Goal: Transaction & Acquisition: Obtain resource

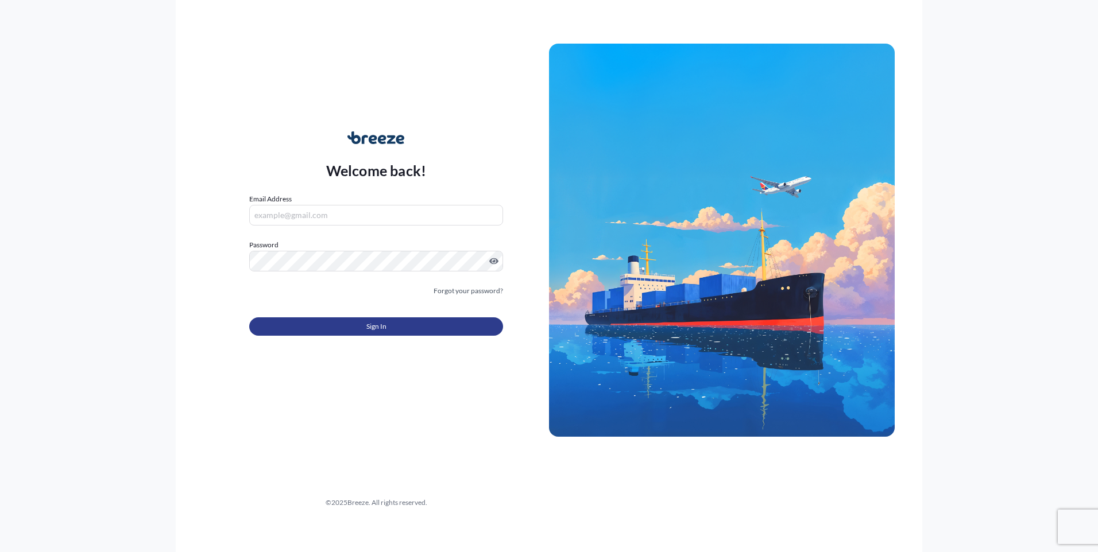
type input "[PERSON_NAME][EMAIL_ADDRESS][DOMAIN_NAME]"
click at [360, 320] on button "Sign In" at bounding box center [376, 327] width 254 height 18
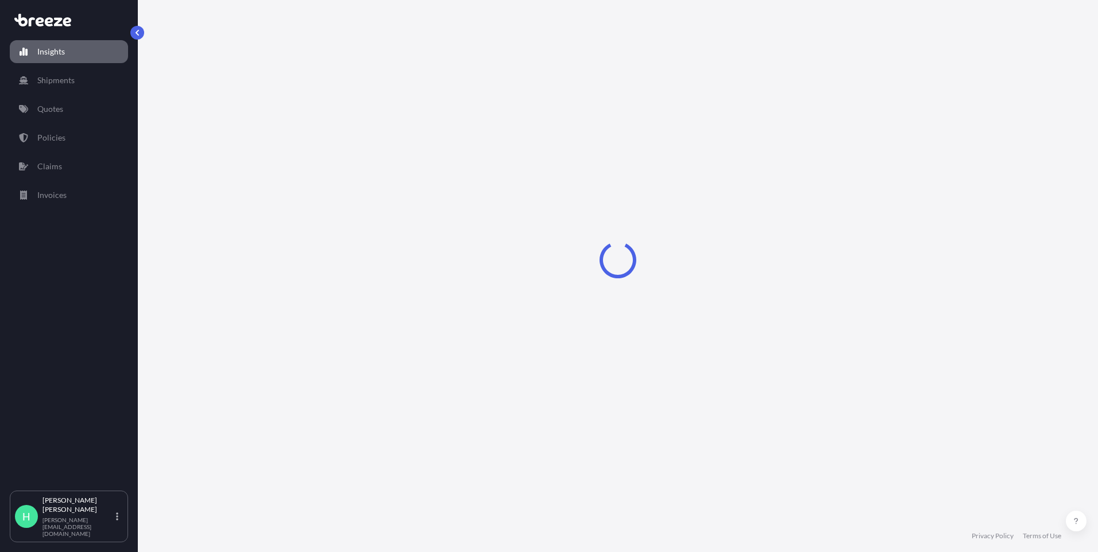
select select "2025"
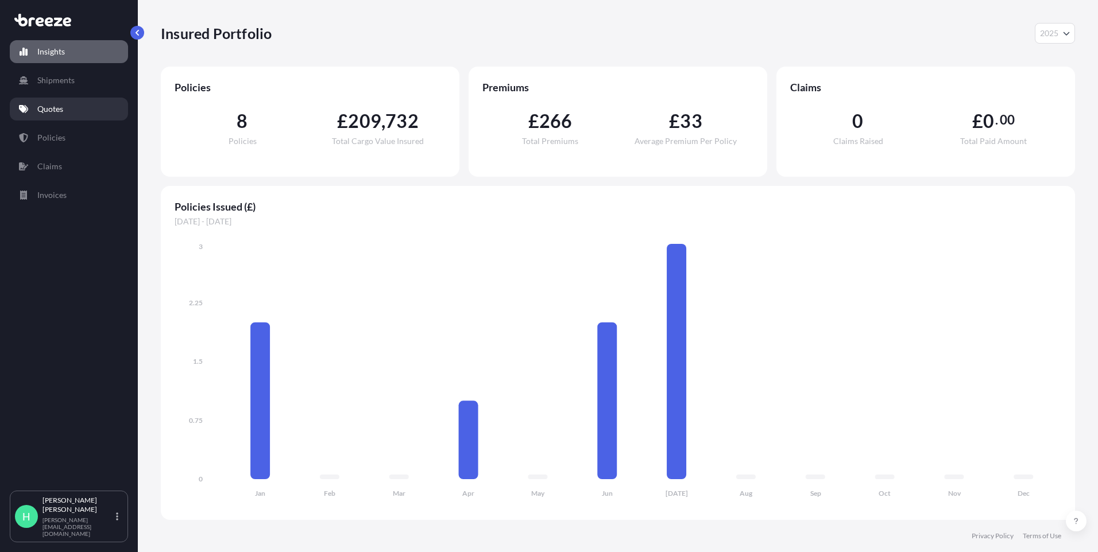
click at [46, 117] on link "Quotes" at bounding box center [69, 109] width 118 height 23
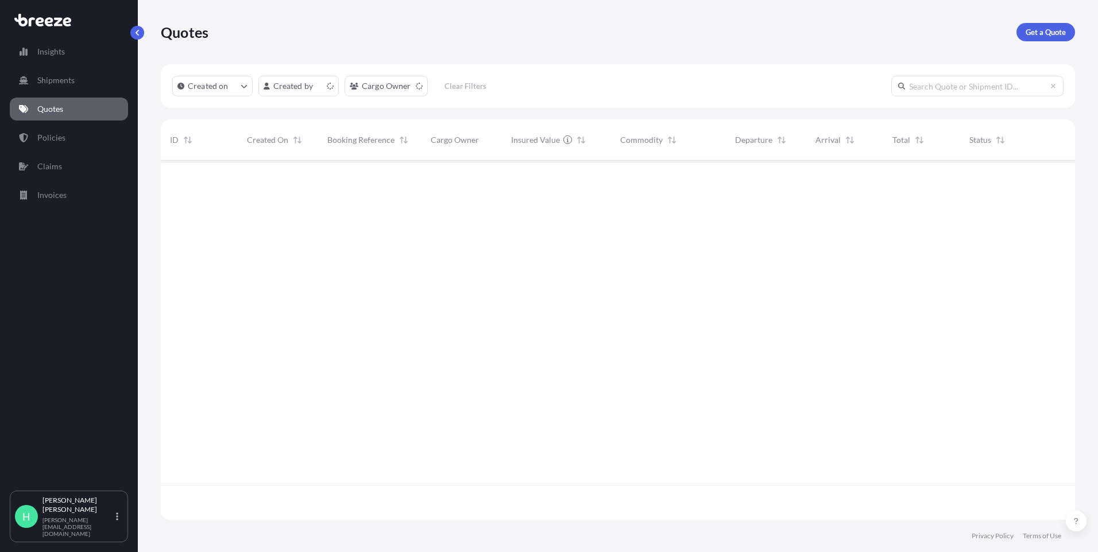
scroll to position [357, 906]
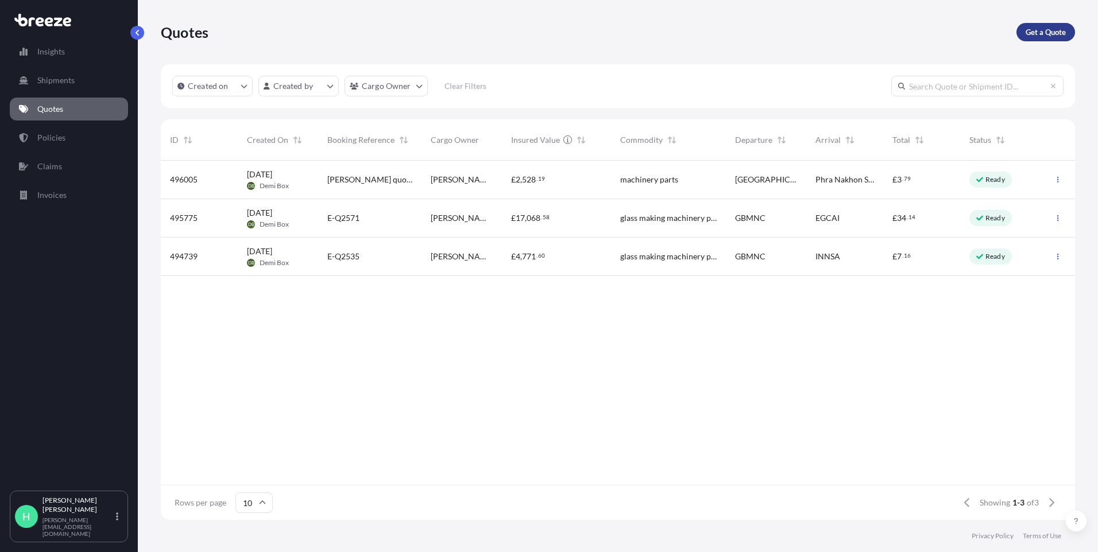
click at [1035, 31] on p "Get a Quote" at bounding box center [1046, 31] width 40 height 11
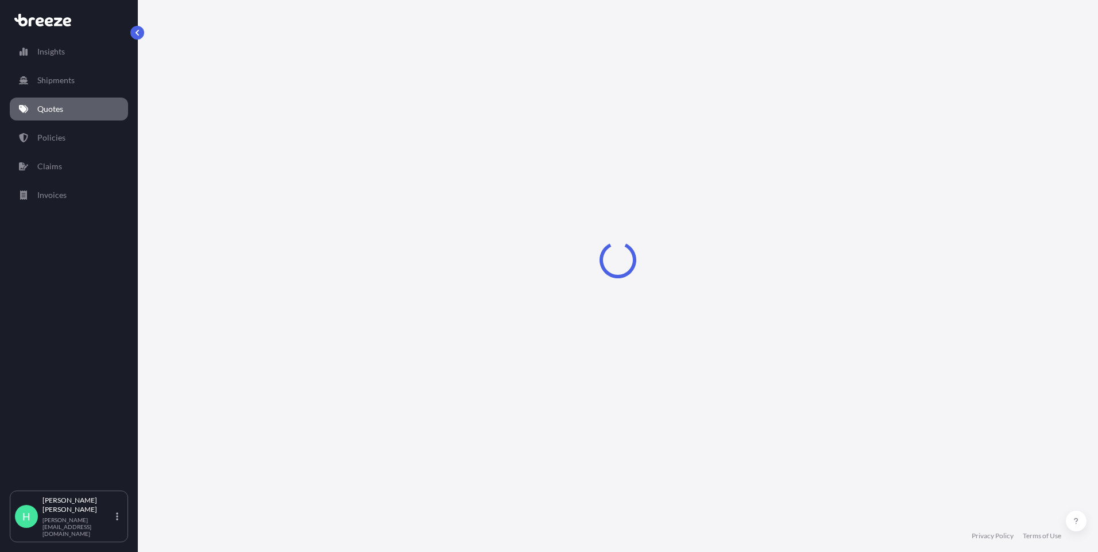
select select "Road"
select select "Sea"
select select "1"
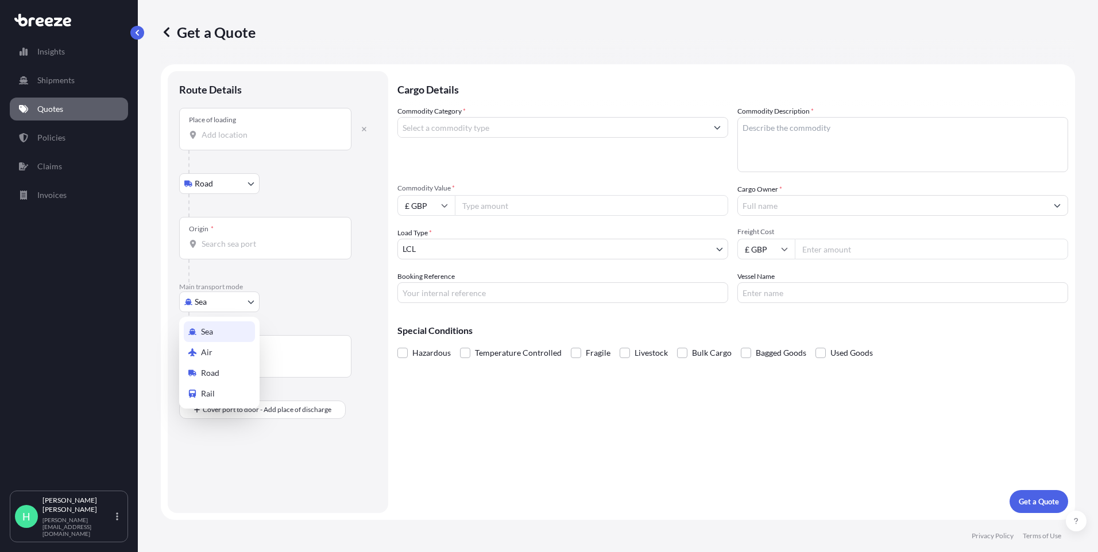
click at [215, 300] on body "Insights Shipments Quotes Policies Claims Invoices H [PERSON_NAME] [PERSON_NAME…" at bounding box center [549, 276] width 1098 height 552
click at [222, 373] on div "Road" at bounding box center [219, 373] width 71 height 21
select select "Road"
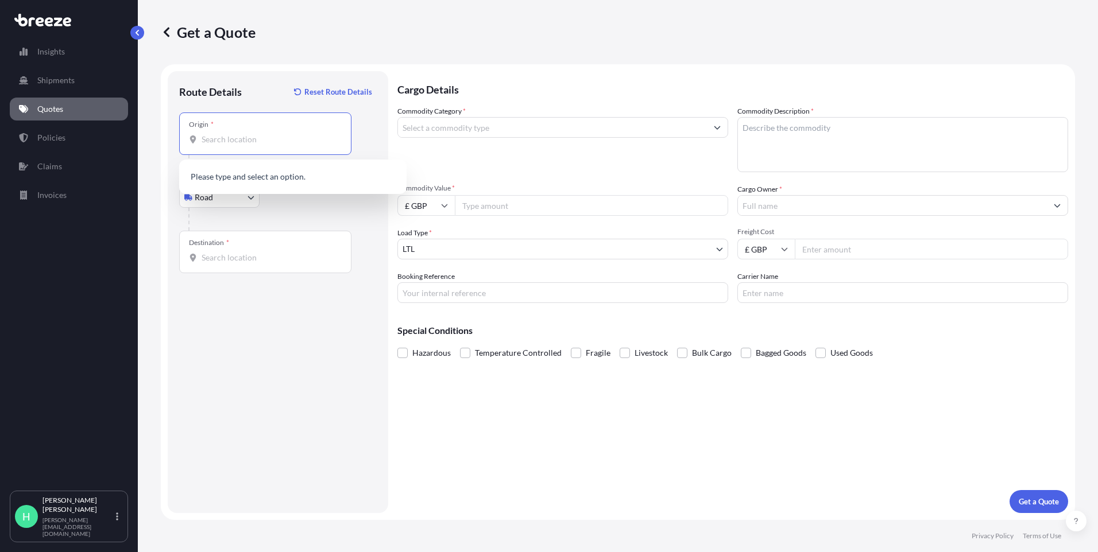
click at [297, 136] on input "Origin *" at bounding box center [270, 139] width 136 height 11
type input "[STREET_ADDRESS]"
click at [284, 257] on input "Destination *" at bounding box center [270, 257] width 136 height 11
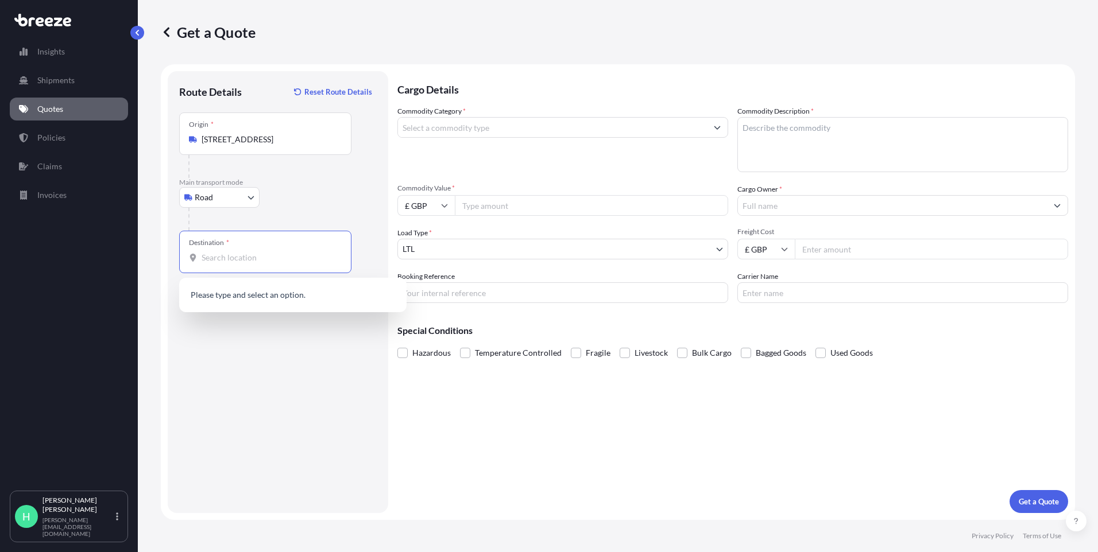
paste input "B8 1AF"
click at [253, 298] on span "[STREET_ADDRESS]" at bounding box center [307, 298] width 179 height 23
type input "[STREET_ADDRESS]"
click at [514, 127] on input "Commodity Category *" at bounding box center [552, 127] width 309 height 21
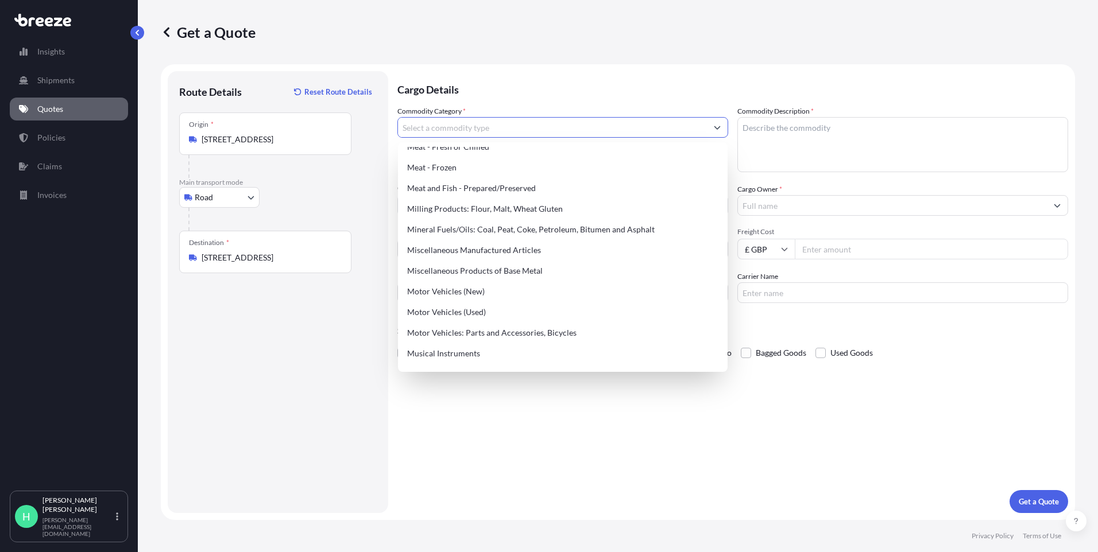
scroll to position [1550, 0]
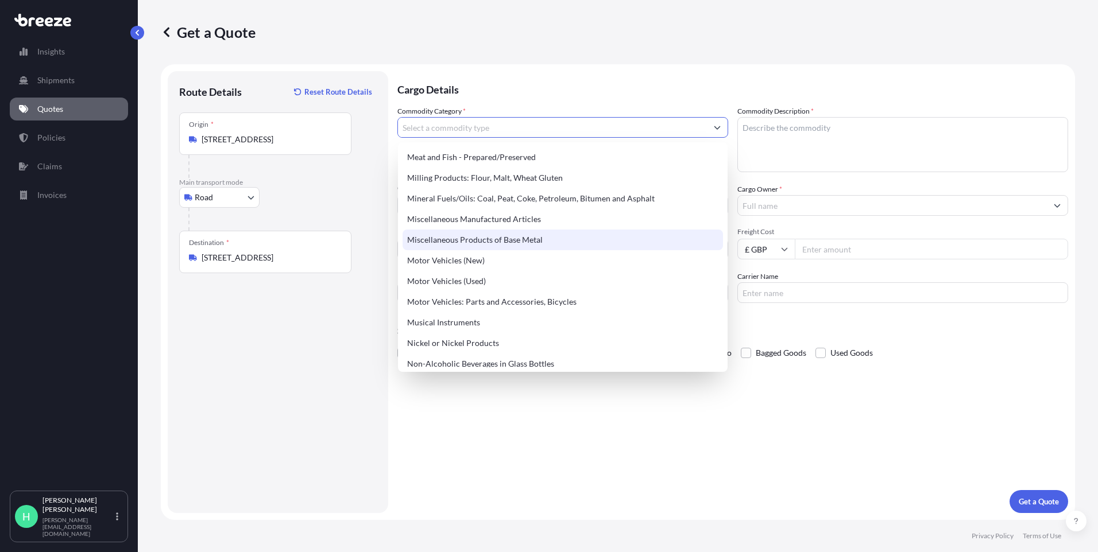
click at [513, 240] on div "Miscellaneous Products of Base Metal" at bounding box center [563, 240] width 320 height 21
type input "Miscellaneous Products of Base Metal"
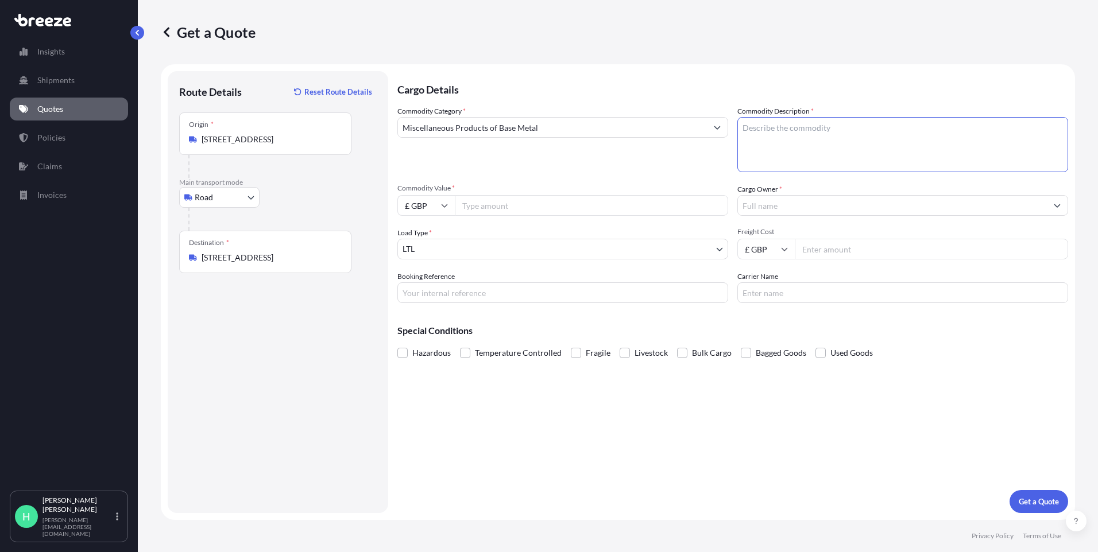
click at [846, 152] on textarea "Commodity Description *" at bounding box center [902, 144] width 331 height 55
type textarea "TUNGSTEN TO[S"
click at [564, 202] on input "Commodity Value *" at bounding box center [591, 205] width 273 height 21
type input "200000"
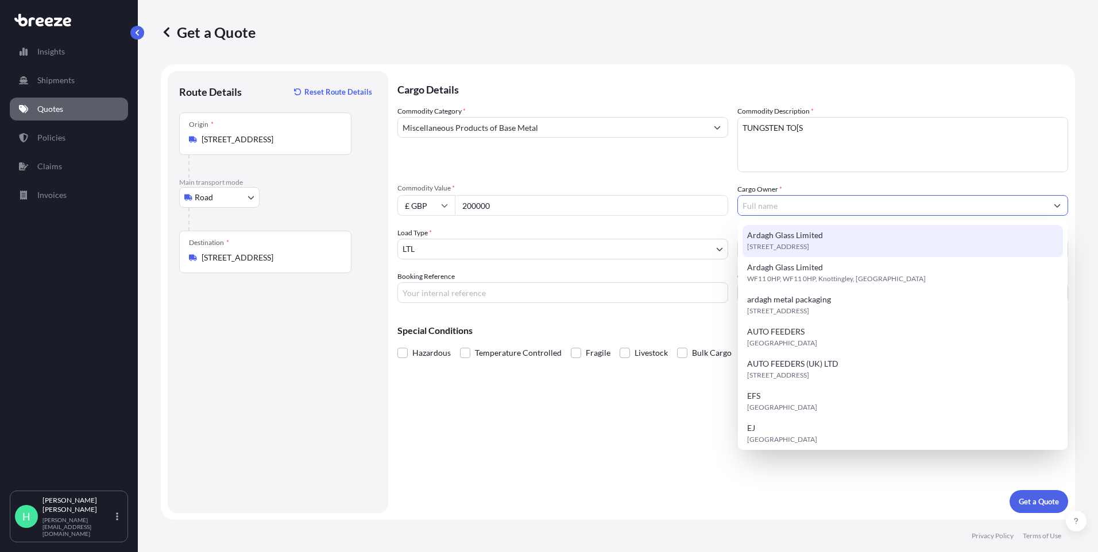
click at [814, 189] on div "Cargo Owner *" at bounding box center [902, 200] width 331 height 32
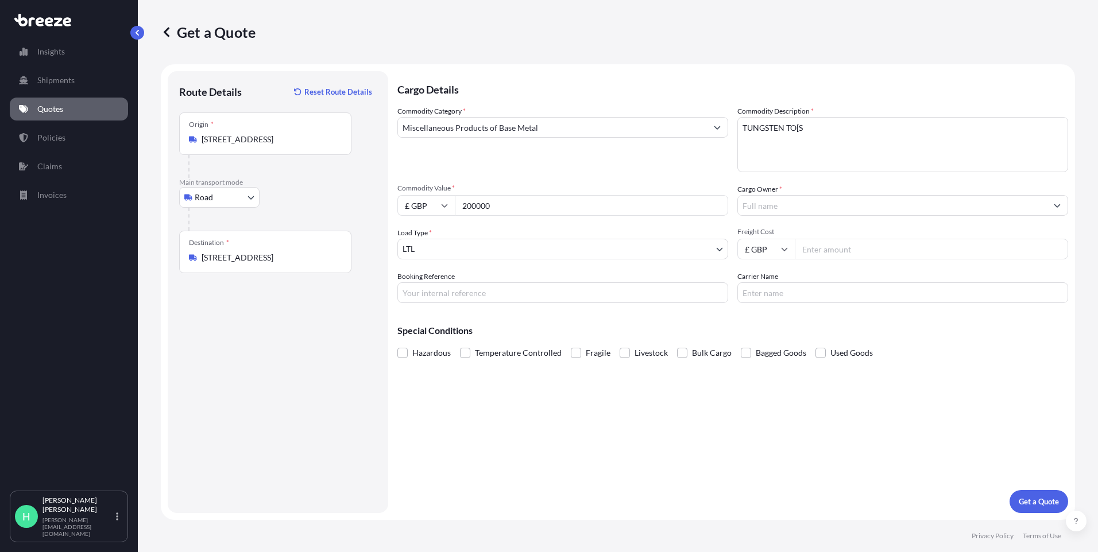
click at [830, 206] on input "Cargo Owner *" at bounding box center [892, 205] width 309 height 21
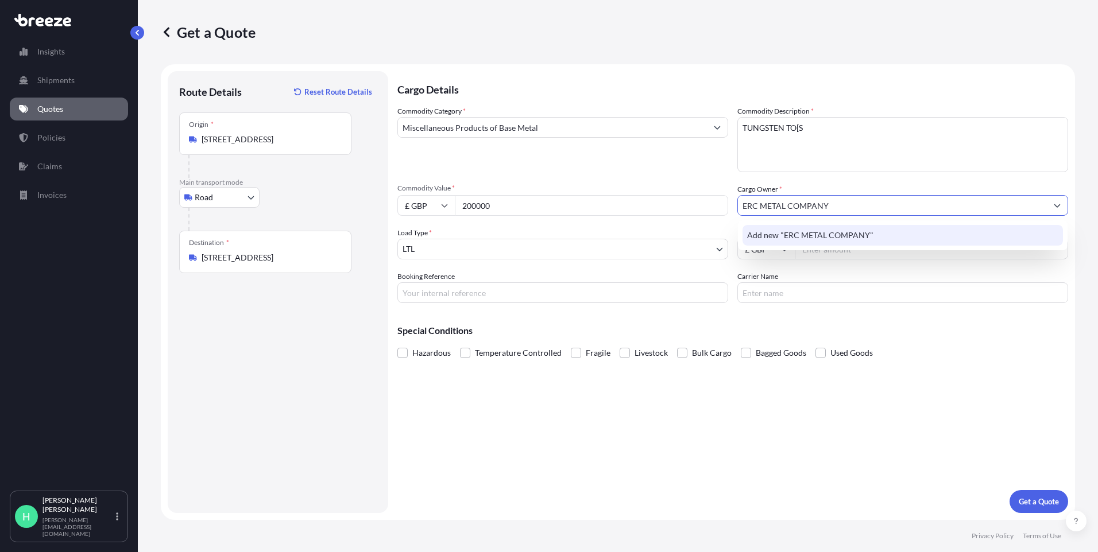
click at [832, 230] on span "Add new "ERC METAL COMPANY"" at bounding box center [810, 235] width 126 height 11
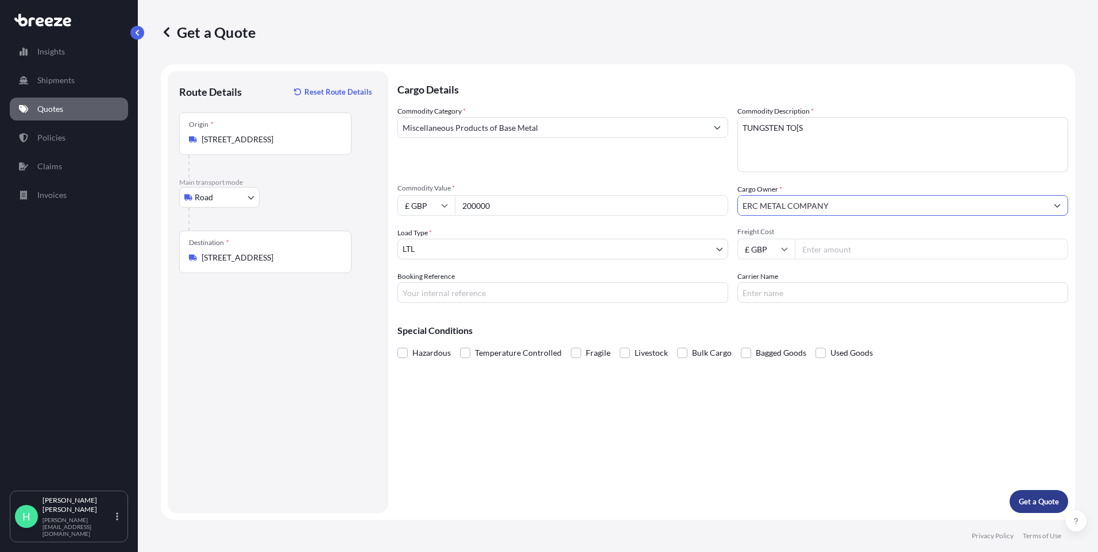
type input "ERC METAL COMPANY"
click at [1037, 500] on p "Get a Quote" at bounding box center [1039, 501] width 40 height 11
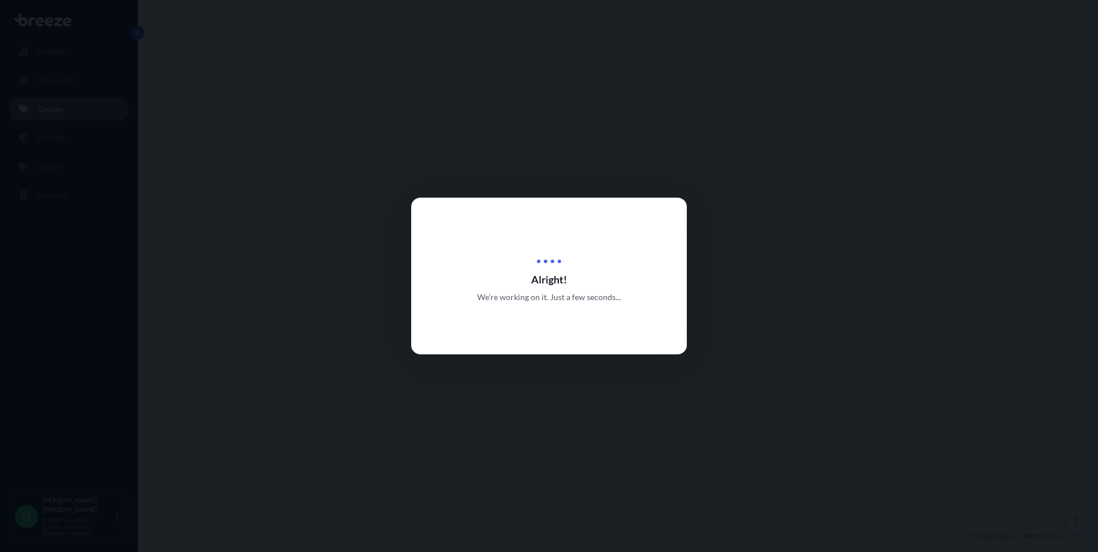
select select "Road"
select select "1"
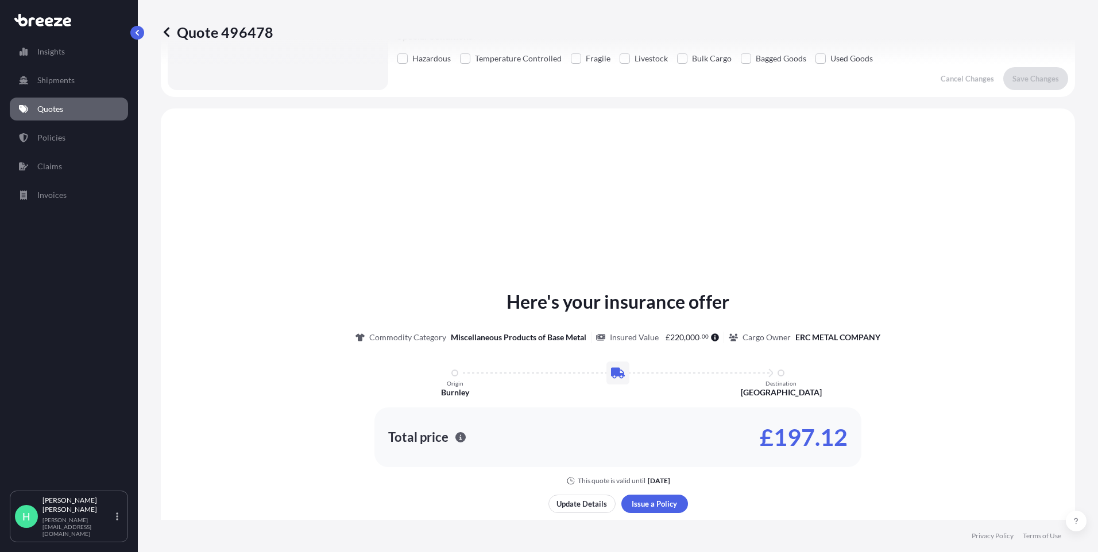
scroll to position [346, 0]
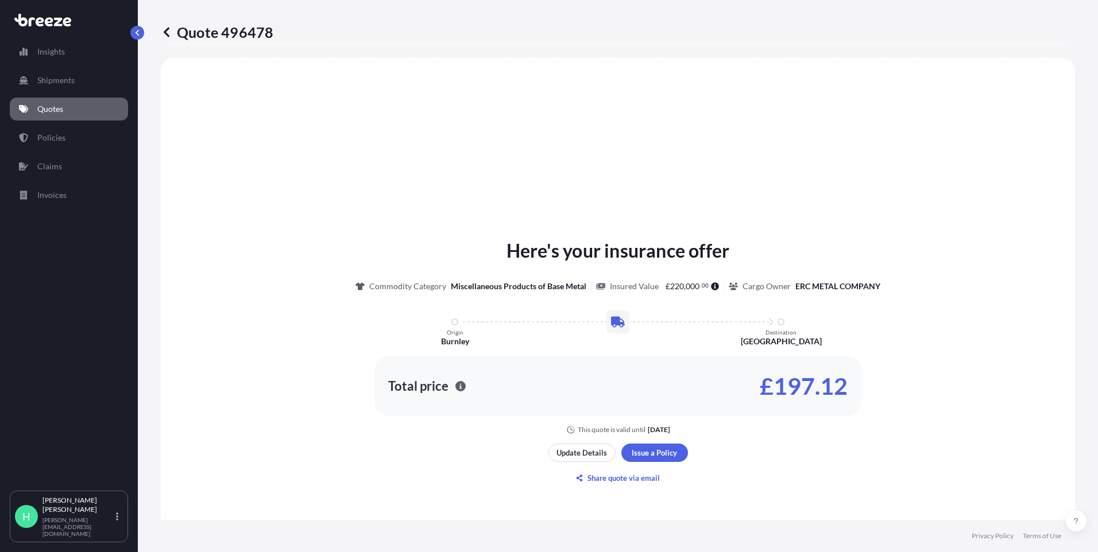
click at [166, 33] on icon at bounding box center [167, 32] width 6 height 10
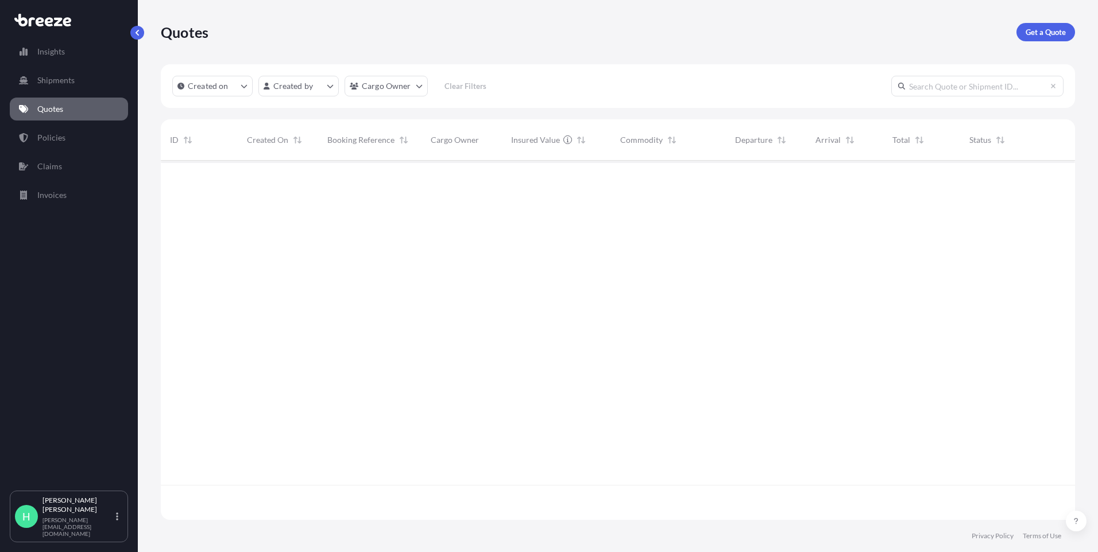
scroll to position [357, 906]
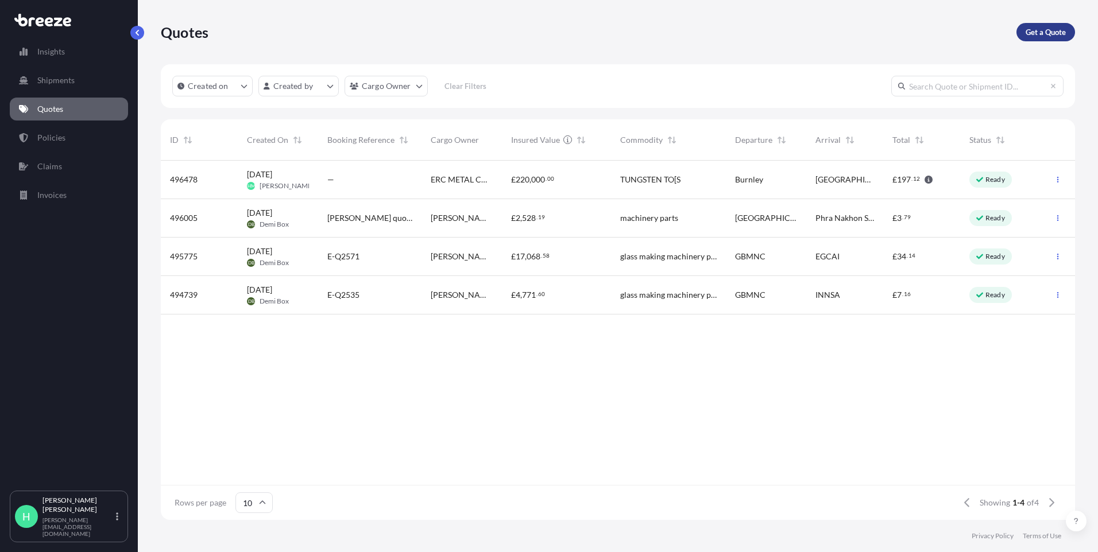
click at [1023, 30] on link "Get a Quote" at bounding box center [1045, 32] width 59 height 18
select select "Sea"
select select "1"
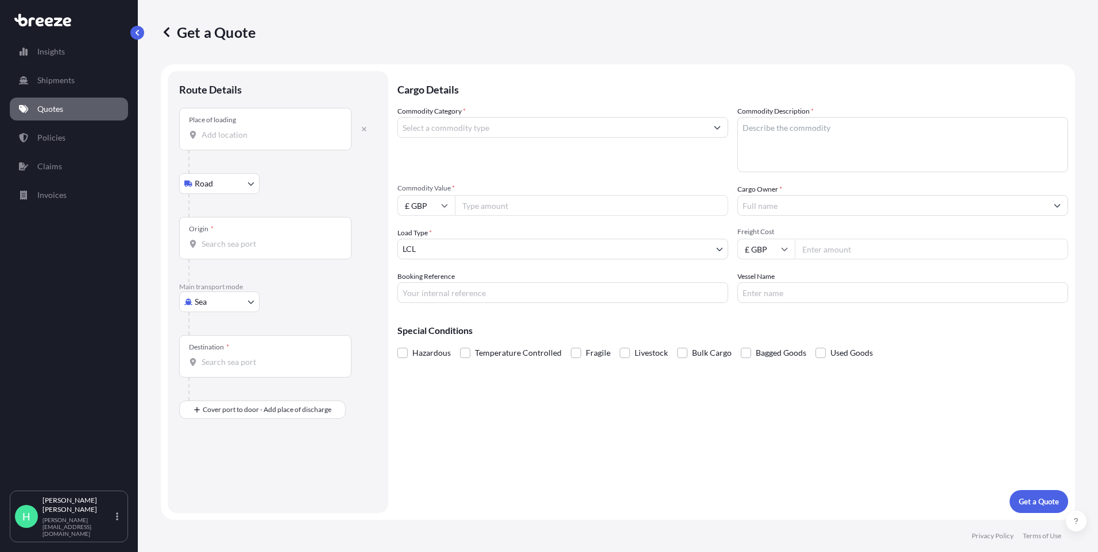
click at [223, 303] on body "Insights Shipments Quotes Policies Claims Invoices H [PERSON_NAME] [PERSON_NAME…" at bounding box center [549, 276] width 1098 height 552
click at [217, 374] on span "Road" at bounding box center [210, 373] width 18 height 11
select select "Road"
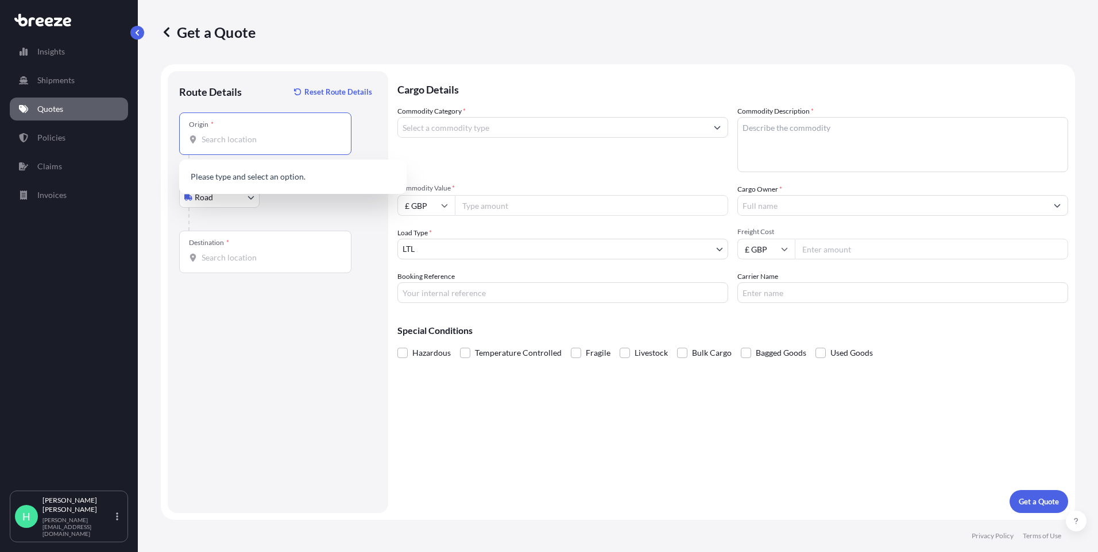
click at [283, 140] on input "Origin *" at bounding box center [270, 139] width 136 height 11
paste input "– BB11 5SX"
click at [274, 175] on span "[STREET_ADDRESS]" at bounding box center [254, 177] width 72 height 11
type input "[STREET_ADDRESS]"
click at [270, 257] on input "Destination *" at bounding box center [270, 257] width 136 height 11
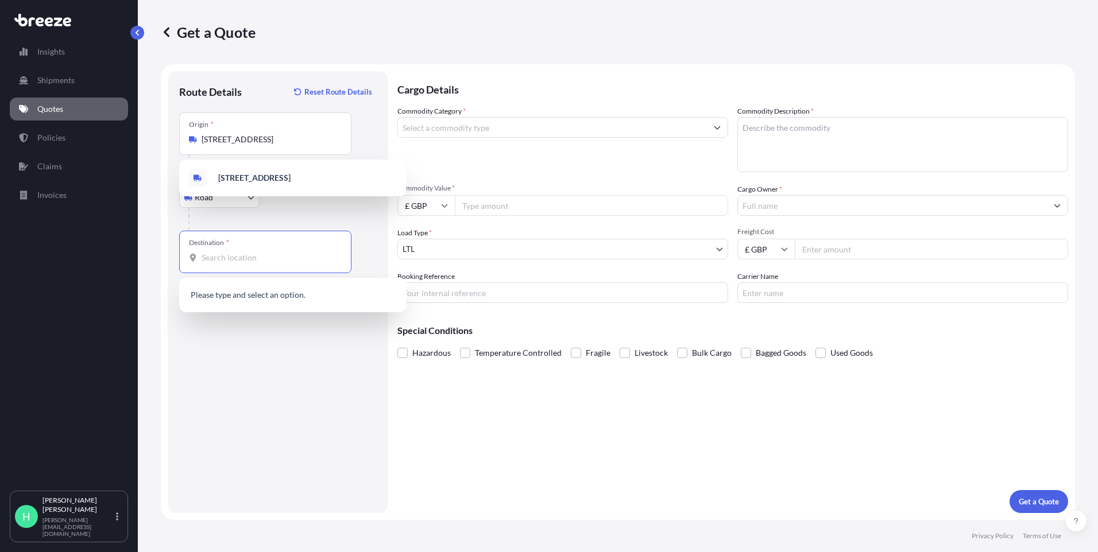
paste input "B8 1AF"
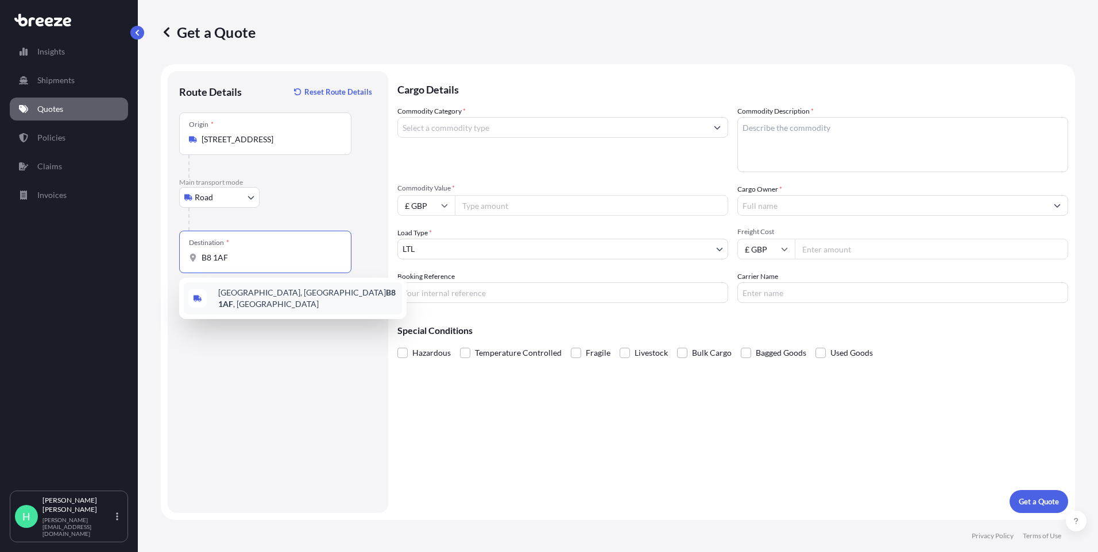
click at [257, 301] on span "[STREET_ADDRESS]" at bounding box center [307, 298] width 179 height 23
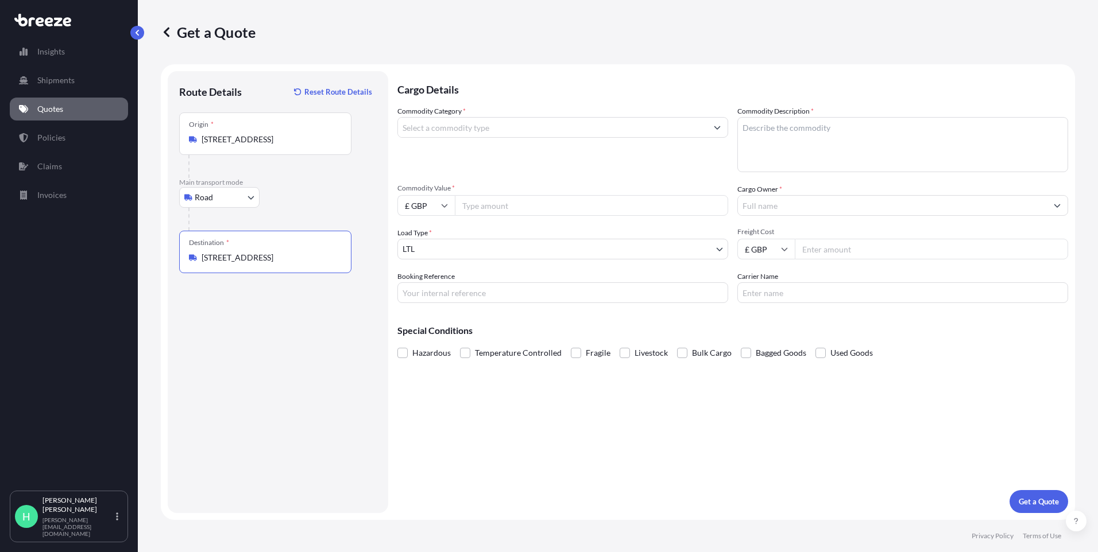
type input "[STREET_ADDRESS]"
click at [483, 125] on input "Commodity Category *" at bounding box center [552, 127] width 309 height 21
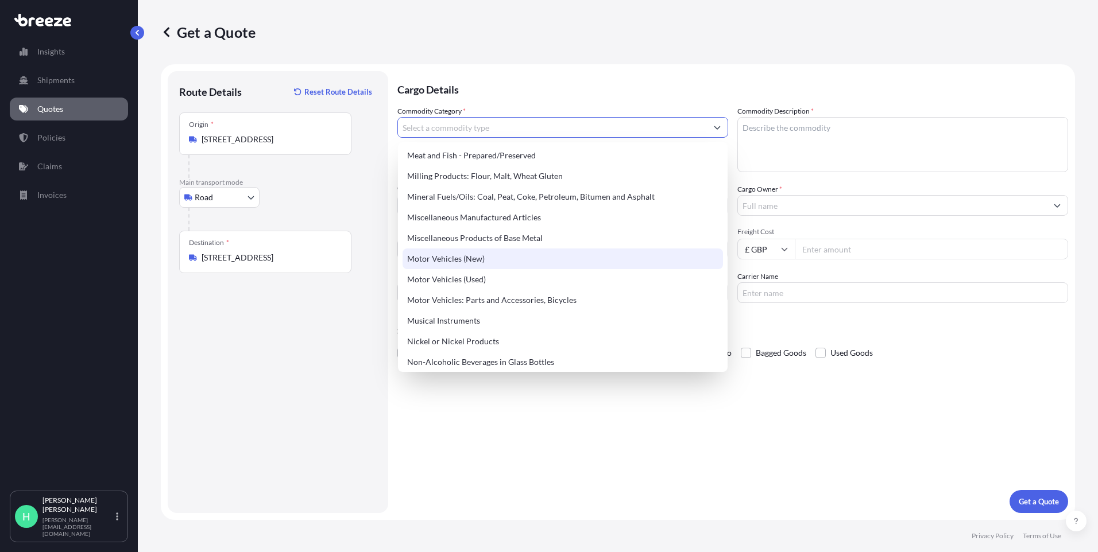
scroll to position [1550, 0]
click at [518, 244] on div "Miscellaneous Products of Base Metal" at bounding box center [563, 240] width 320 height 21
type input "Miscellaneous Products of Base Metal"
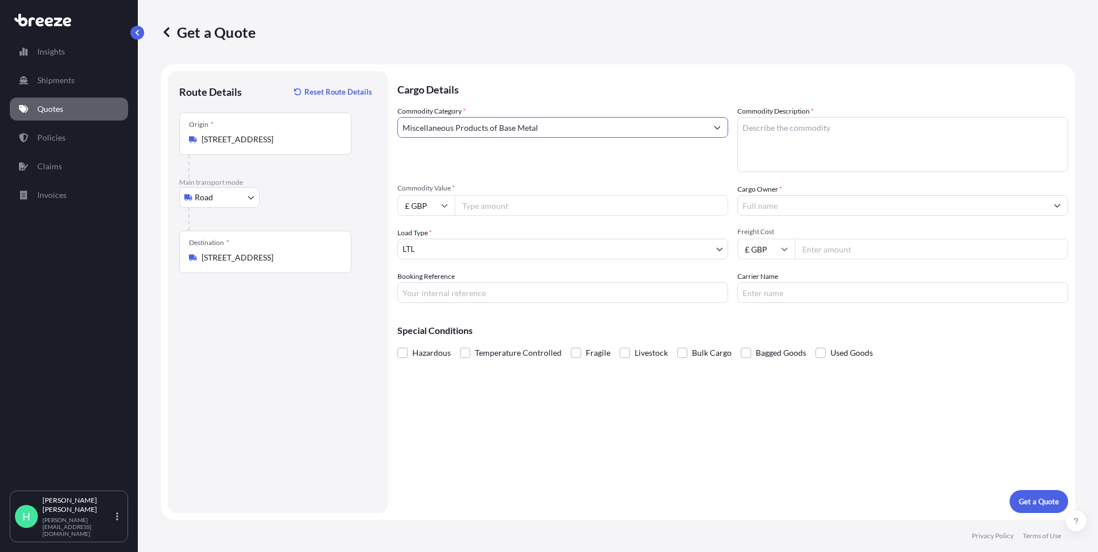
click at [515, 205] on input "Commodity Value *" at bounding box center [591, 205] width 273 height 21
type input "25000"
click at [805, 145] on textarea "Commodity Description *" at bounding box center [902, 144] width 331 height 55
drag, startPoint x: 798, startPoint y: 135, endPoint x: 725, endPoint y: 134, distance: 72.9
click at [725, 134] on div "Commodity Category * Miscellaneous Products of Base Metal Commodity Description…" at bounding box center [732, 205] width 671 height 198
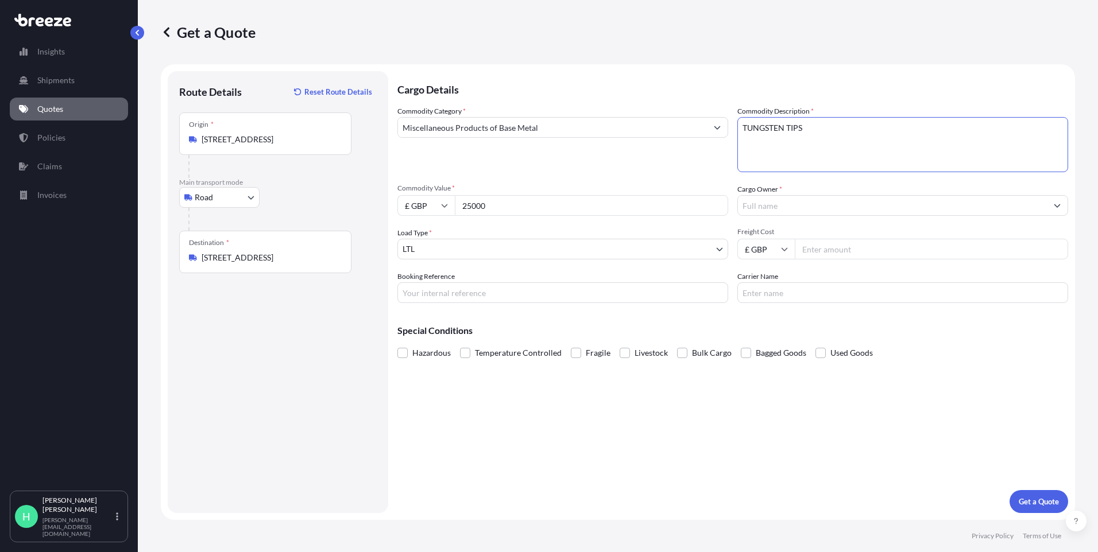
type textarea "TUNGSTEN TIPS"
click at [857, 211] on input "Cargo Owner *" at bounding box center [892, 205] width 309 height 21
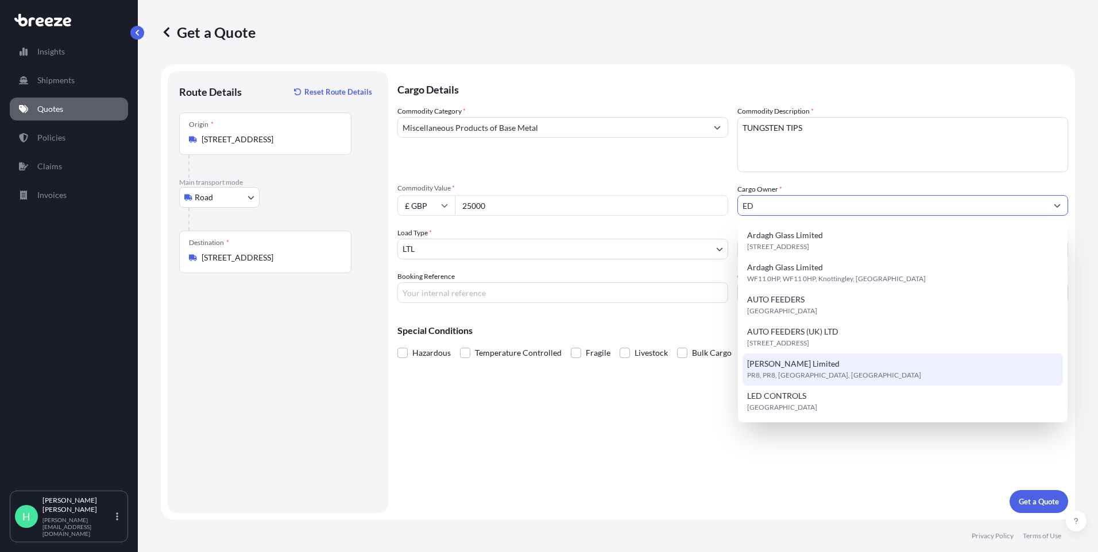
type input "E"
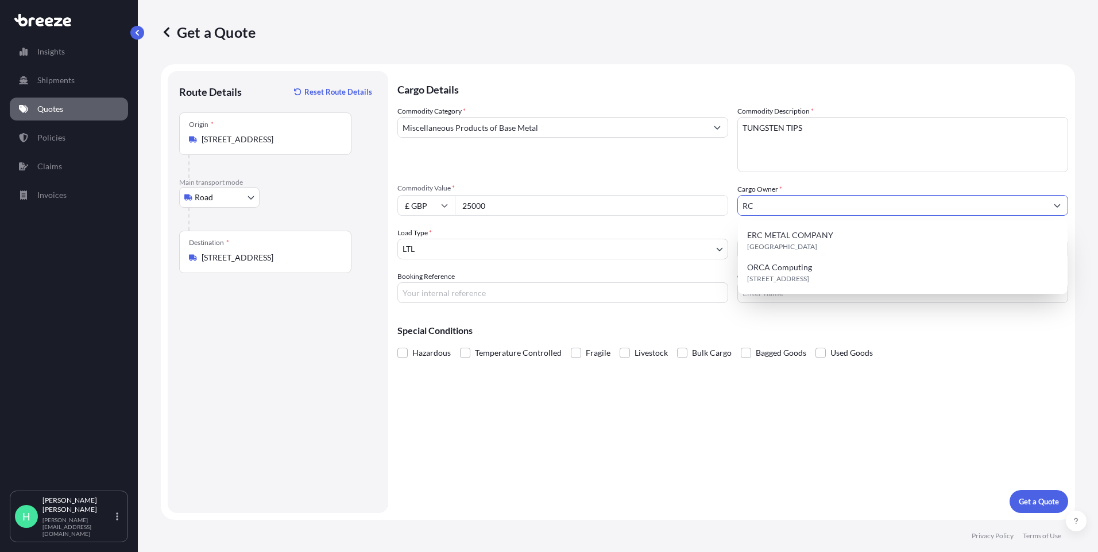
type input "R"
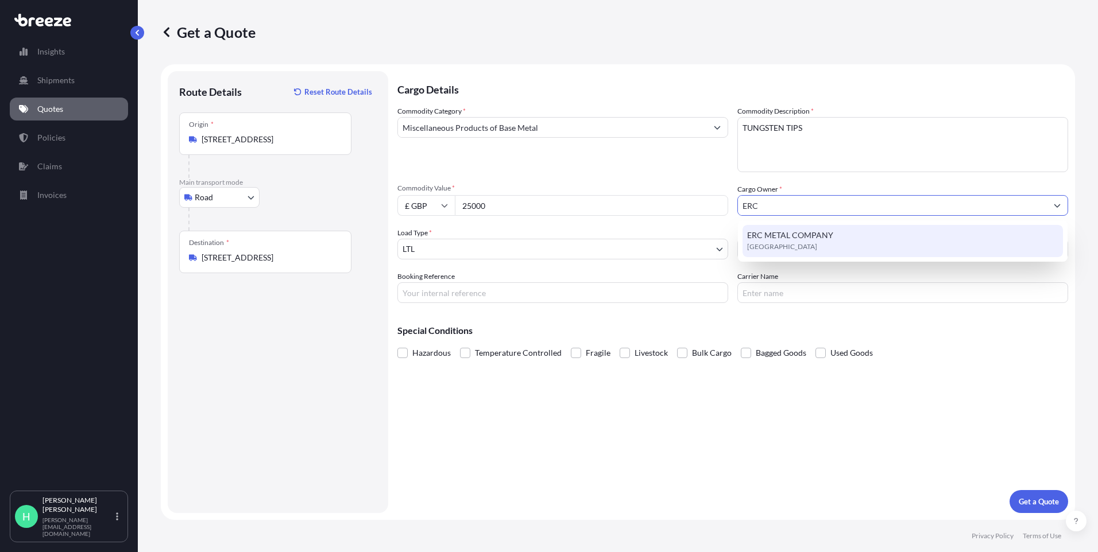
click at [885, 238] on div "ERC METAL COMPANY [GEOGRAPHIC_DATA]" at bounding box center [903, 241] width 320 height 32
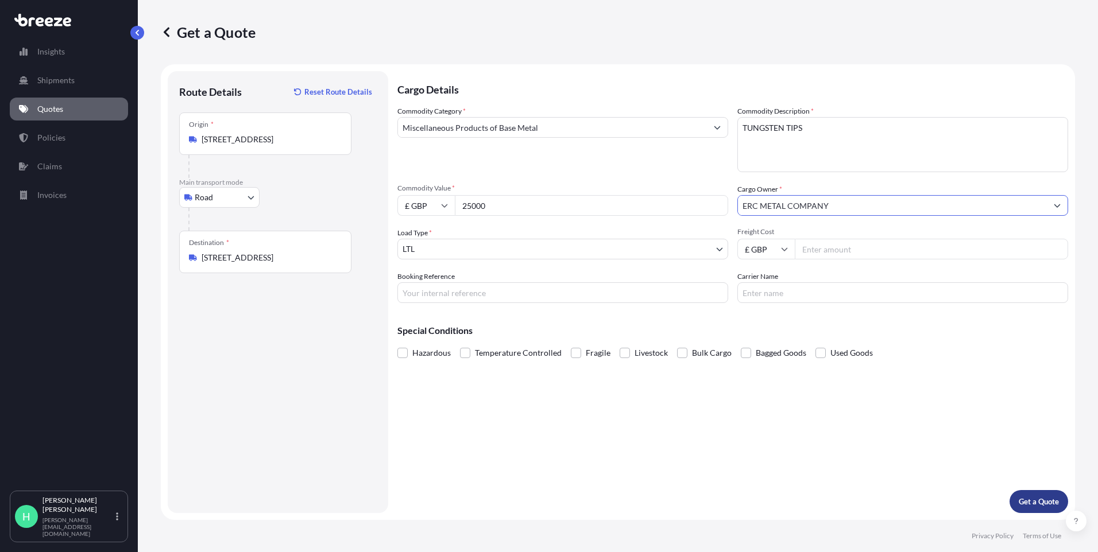
type input "ERC METAL COMPANY"
click at [1041, 503] on p "Get a Quote" at bounding box center [1039, 501] width 40 height 11
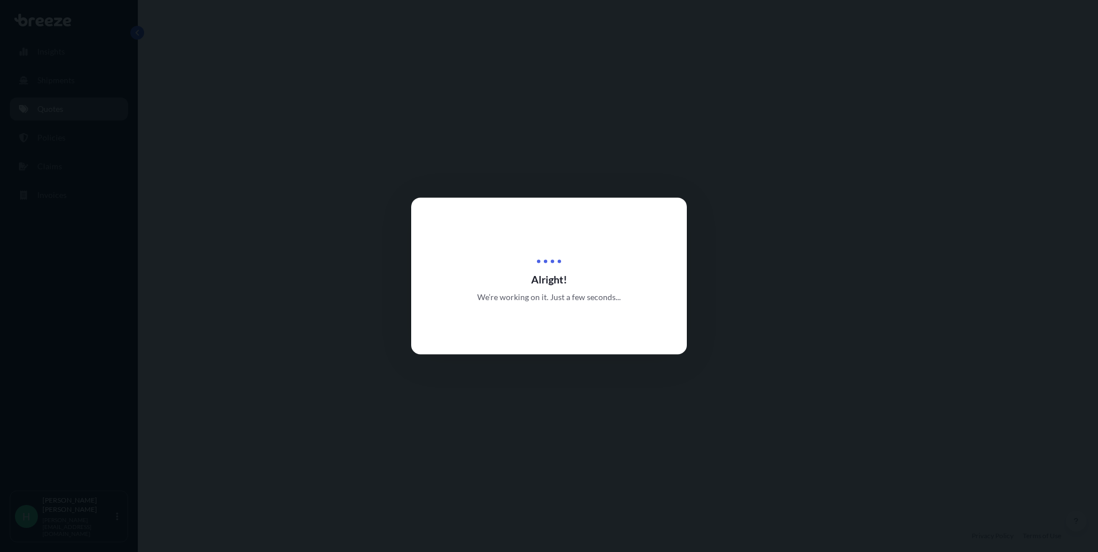
select select "Road"
select select "1"
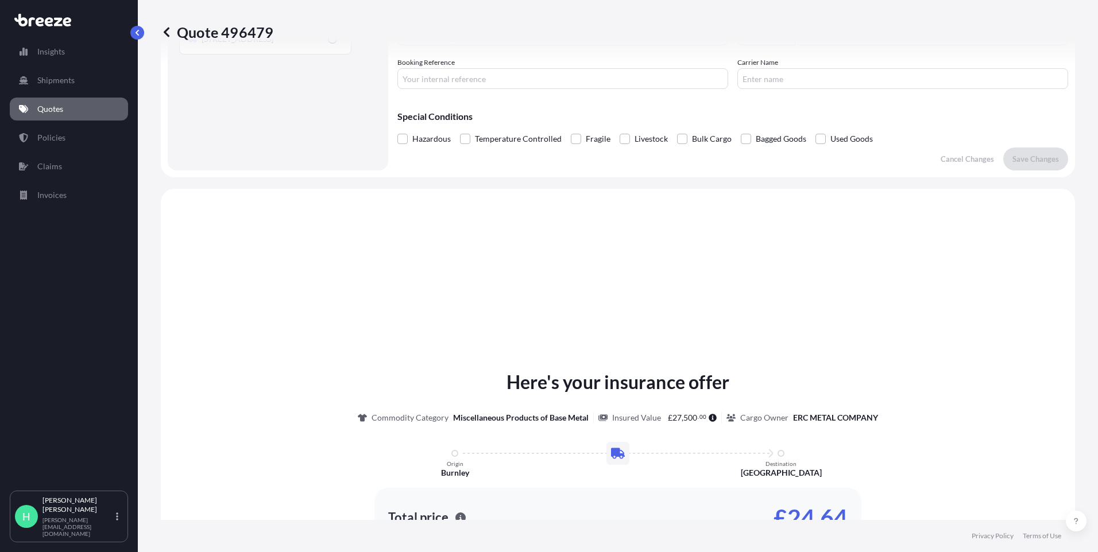
scroll to position [346, 0]
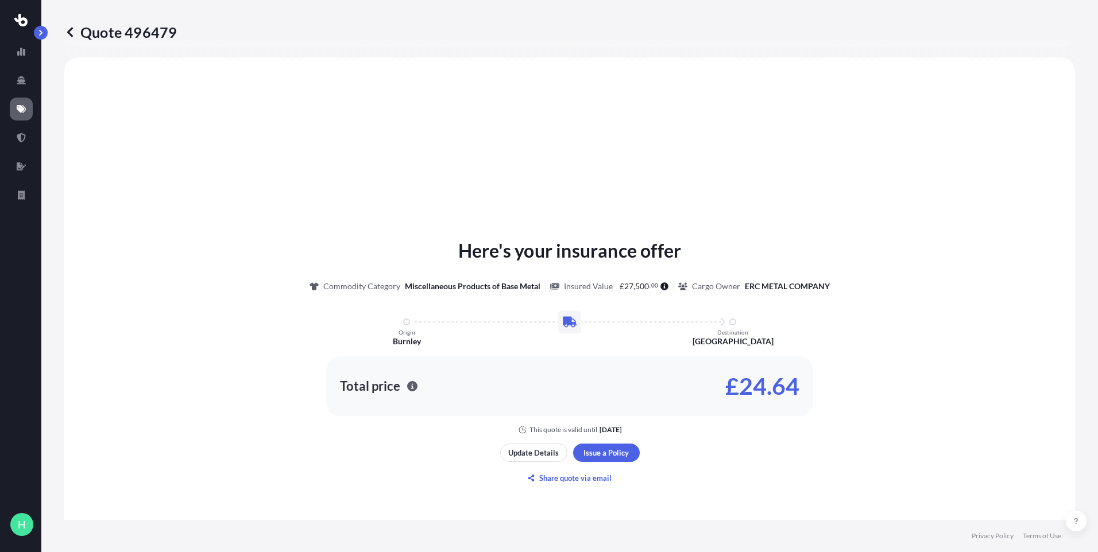
click at [68, 33] on icon at bounding box center [70, 32] width 6 height 10
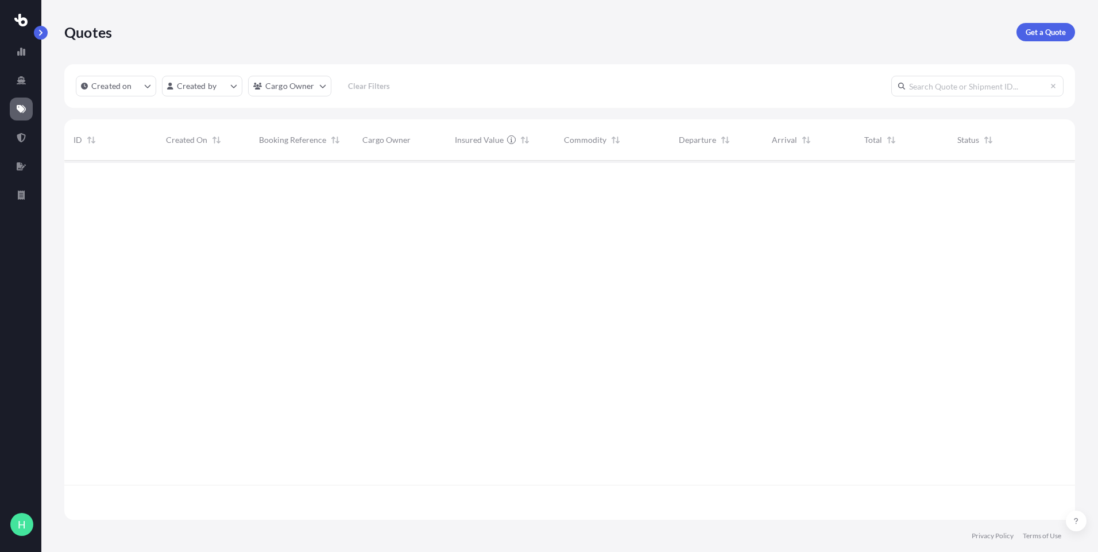
scroll to position [357, 1002]
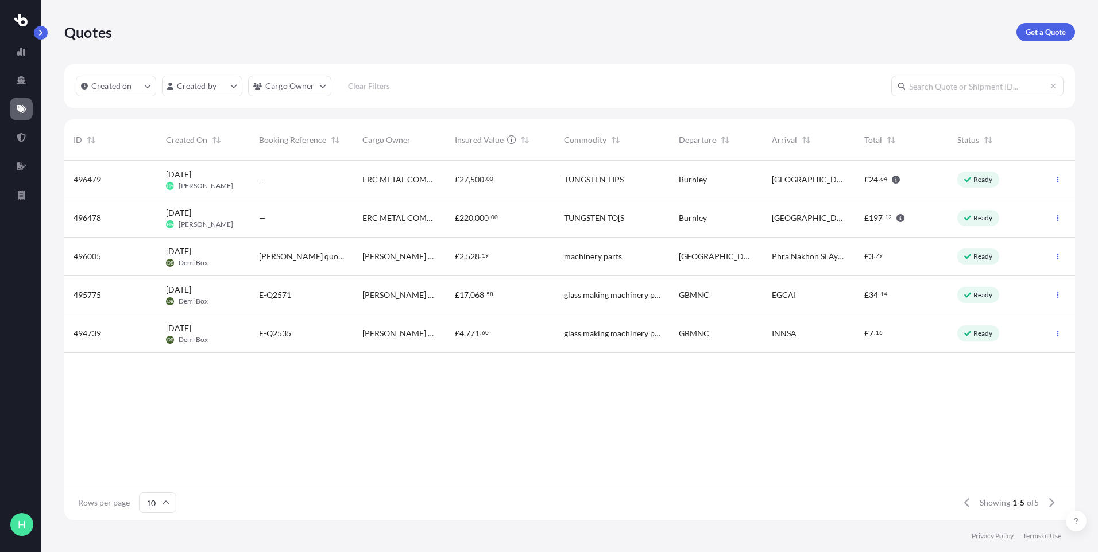
click at [608, 188] on div "TUNGSTEN TIPS" at bounding box center [612, 180] width 115 height 38
select select "Road"
select select "1"
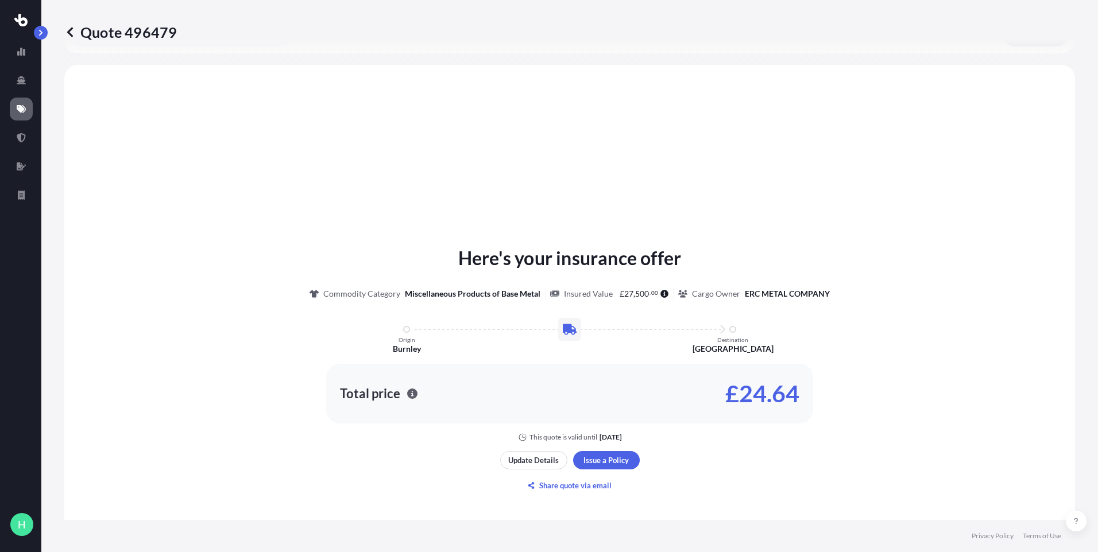
scroll to position [346, 0]
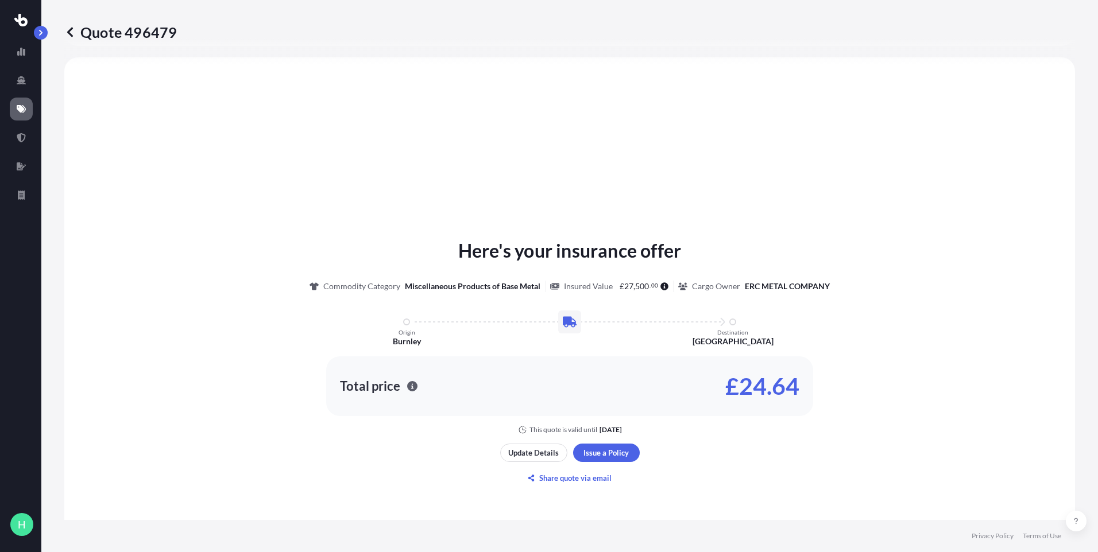
click at [76, 34] on p "Quote 496479" at bounding box center [120, 32] width 113 height 18
click at [69, 32] on icon at bounding box center [70, 32] width 6 height 10
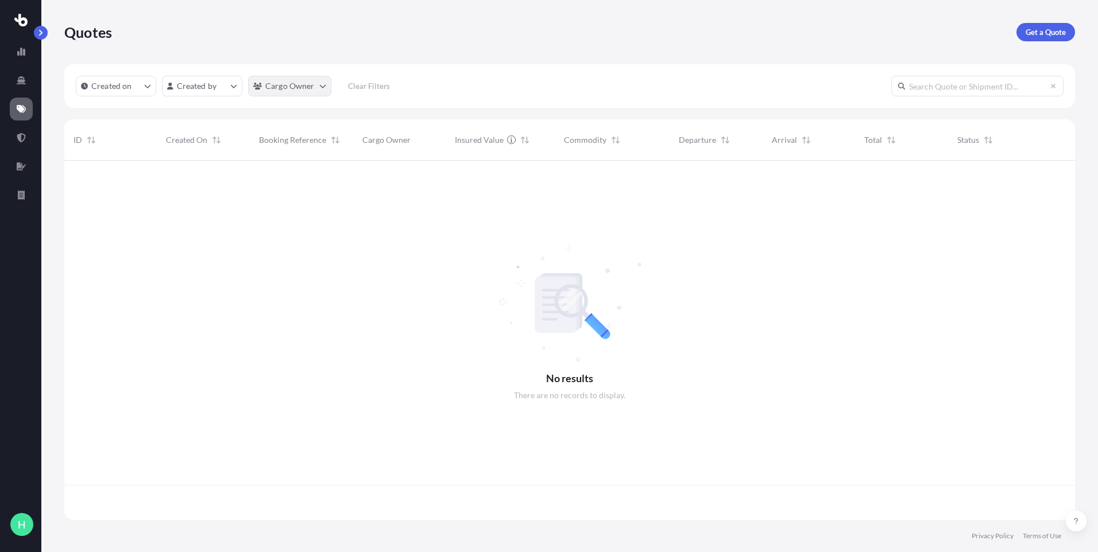
scroll to position [357, 1002]
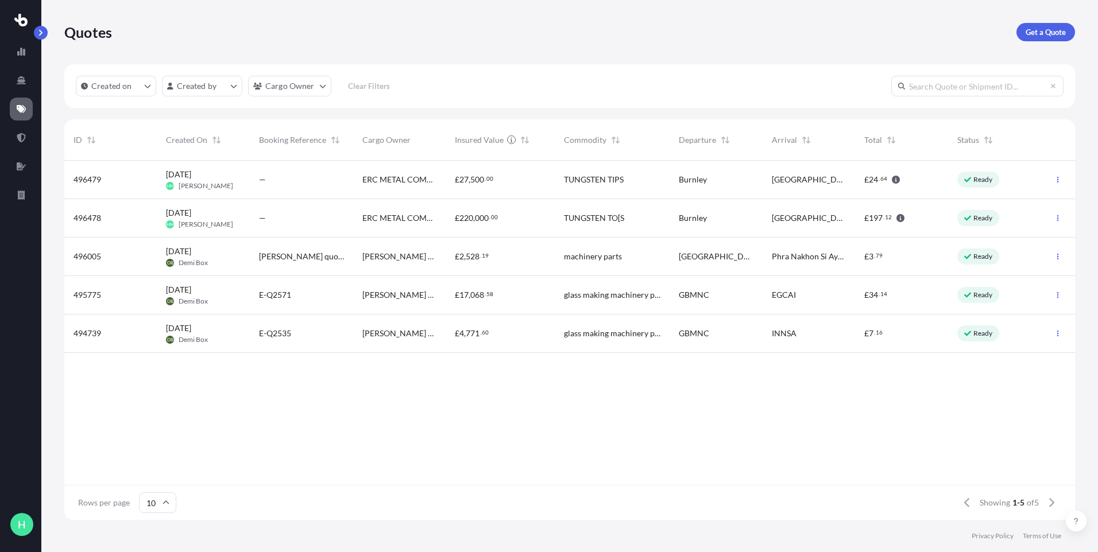
click at [682, 231] on div "Burnley" at bounding box center [716, 218] width 92 height 38
select select "Road"
select select "1"
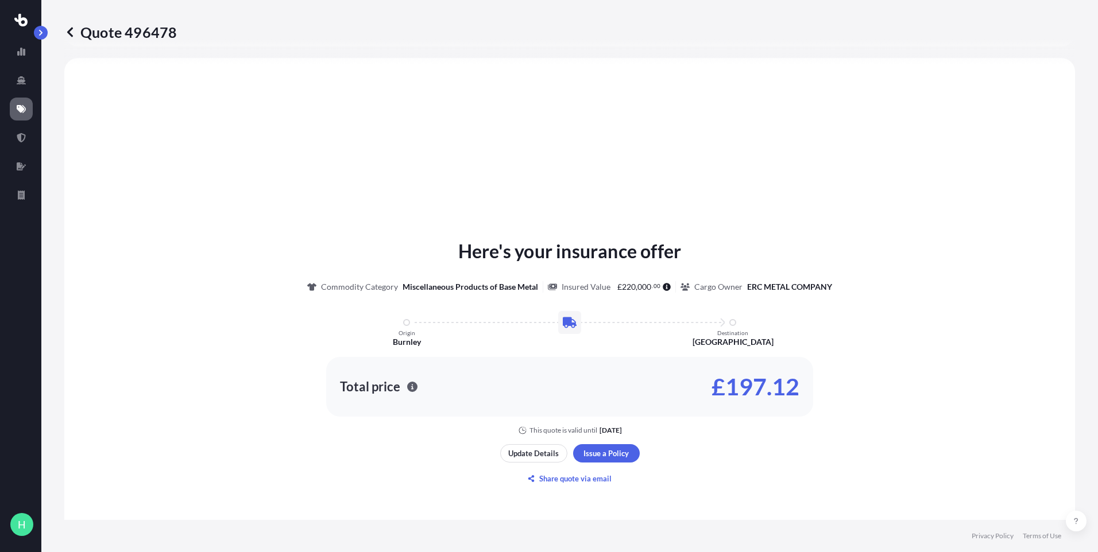
scroll to position [346, 0]
